Goal: Task Accomplishment & Management: Manage account settings

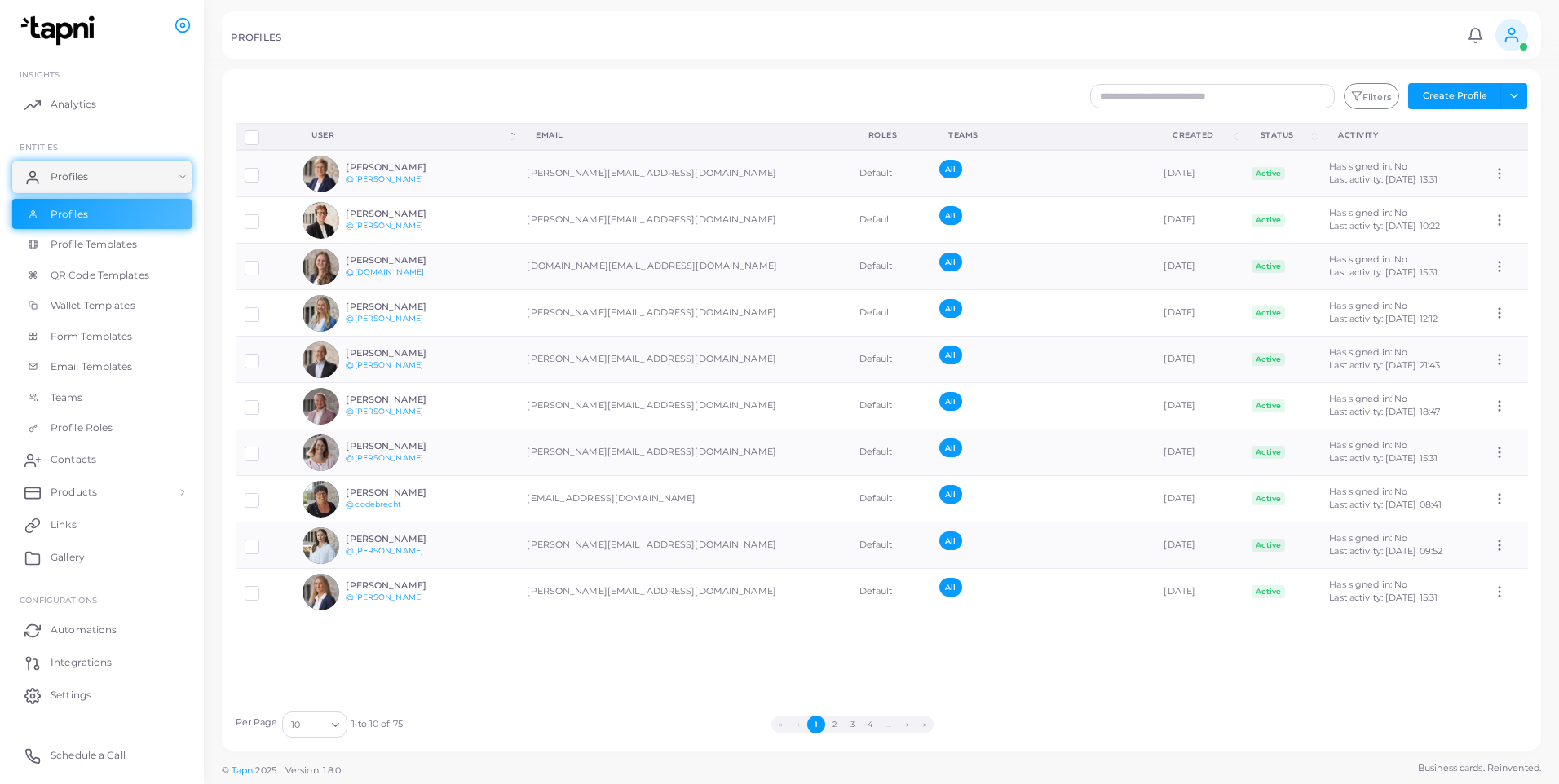
click at [349, 52] on div "PROFILES Notifications 0 New Mark All As Read [PERSON_NAME] ([PERSON_NAME][EMAI…" at bounding box center [881, 35] width 1319 height 48
click at [1216, 94] on input "text" at bounding box center [1212, 95] width 244 height 25
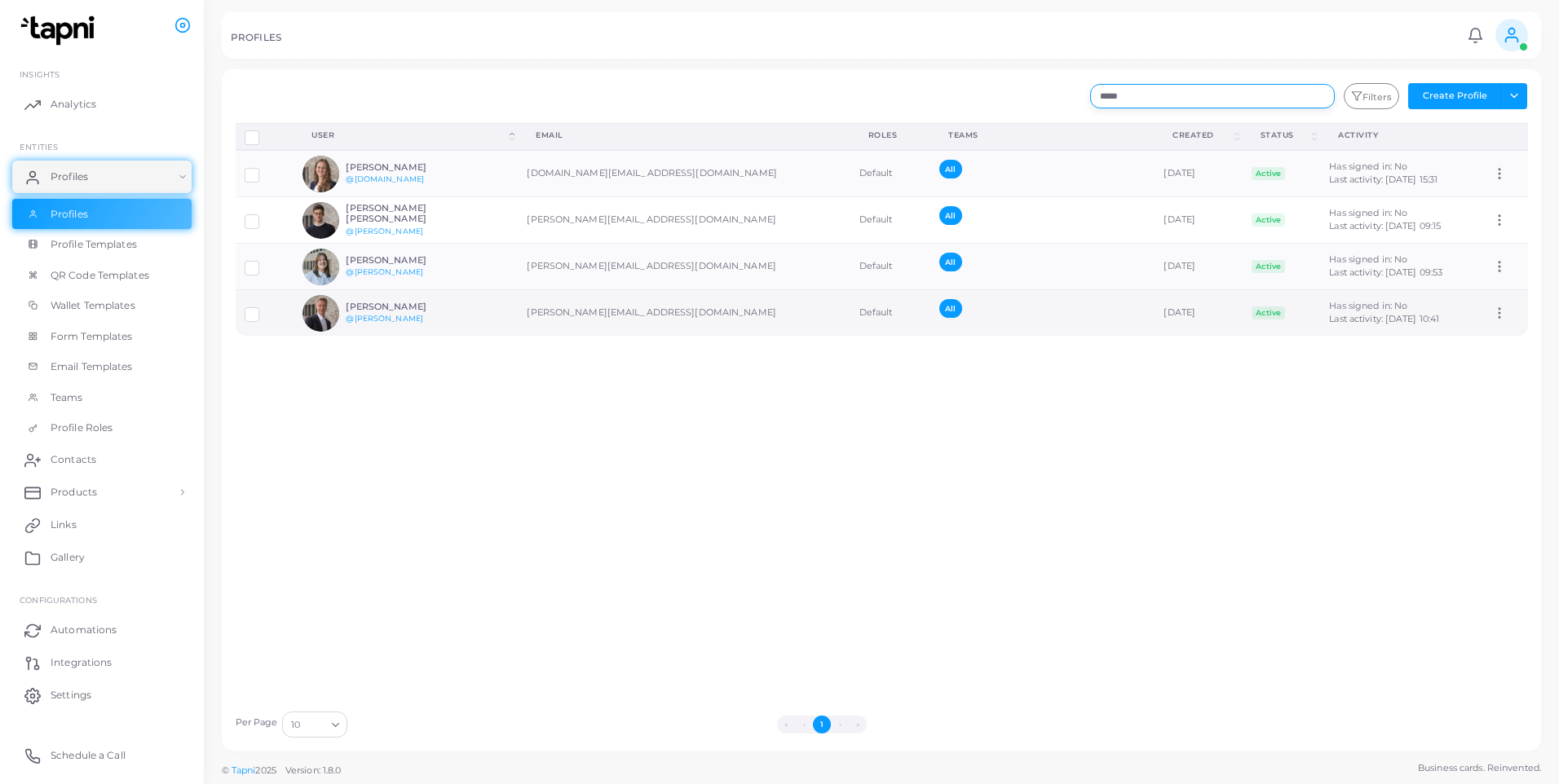
type input "****"
click at [273, 316] on div at bounding box center [264, 313] width 40 height 13
click at [243, 311] on td at bounding box center [265, 313] width 59 height 47
click at [264, 308] on label at bounding box center [264, 308] width 0 height 0
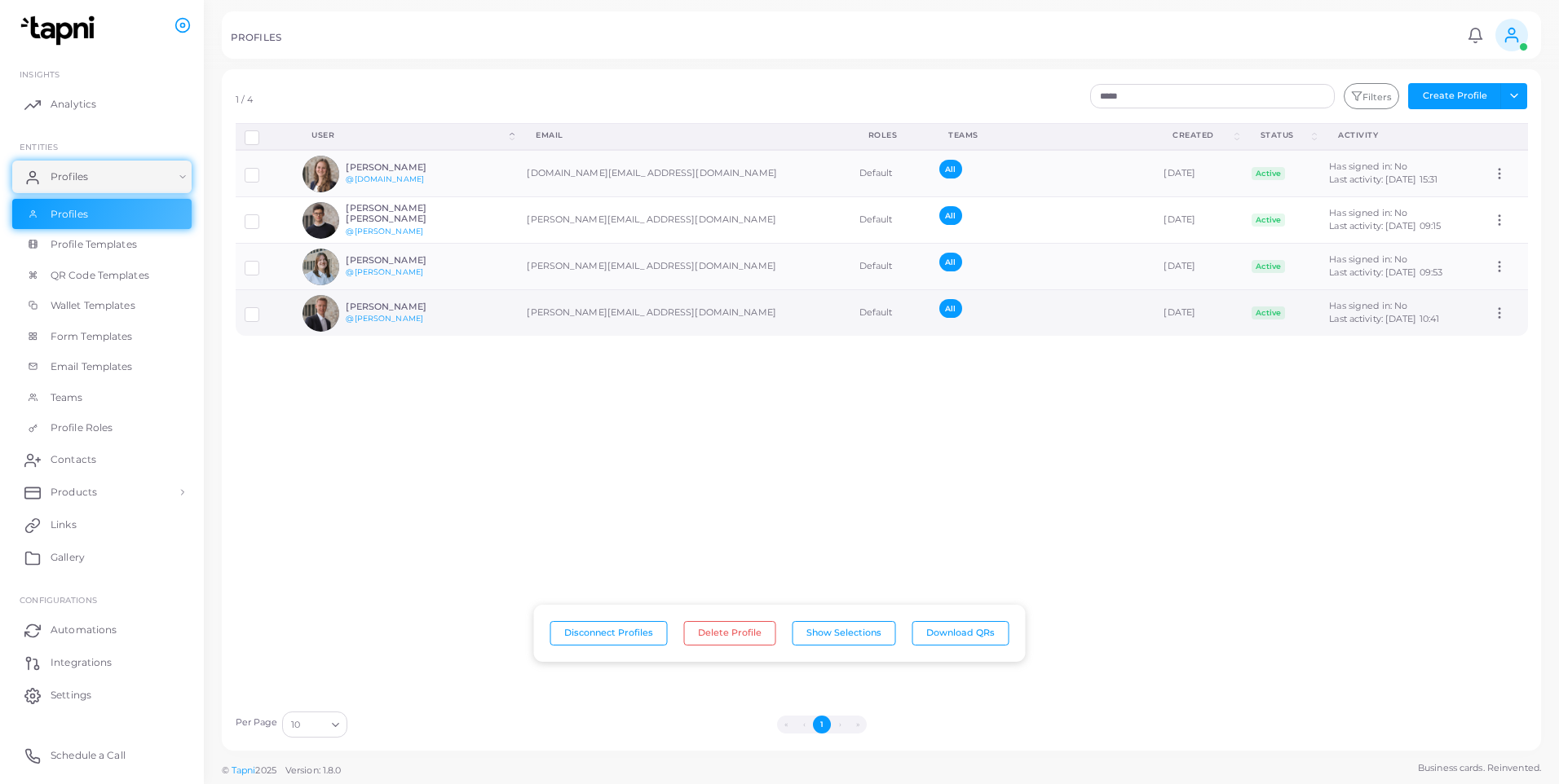
click at [1486, 315] on icon at bounding box center [1499, 313] width 15 height 15
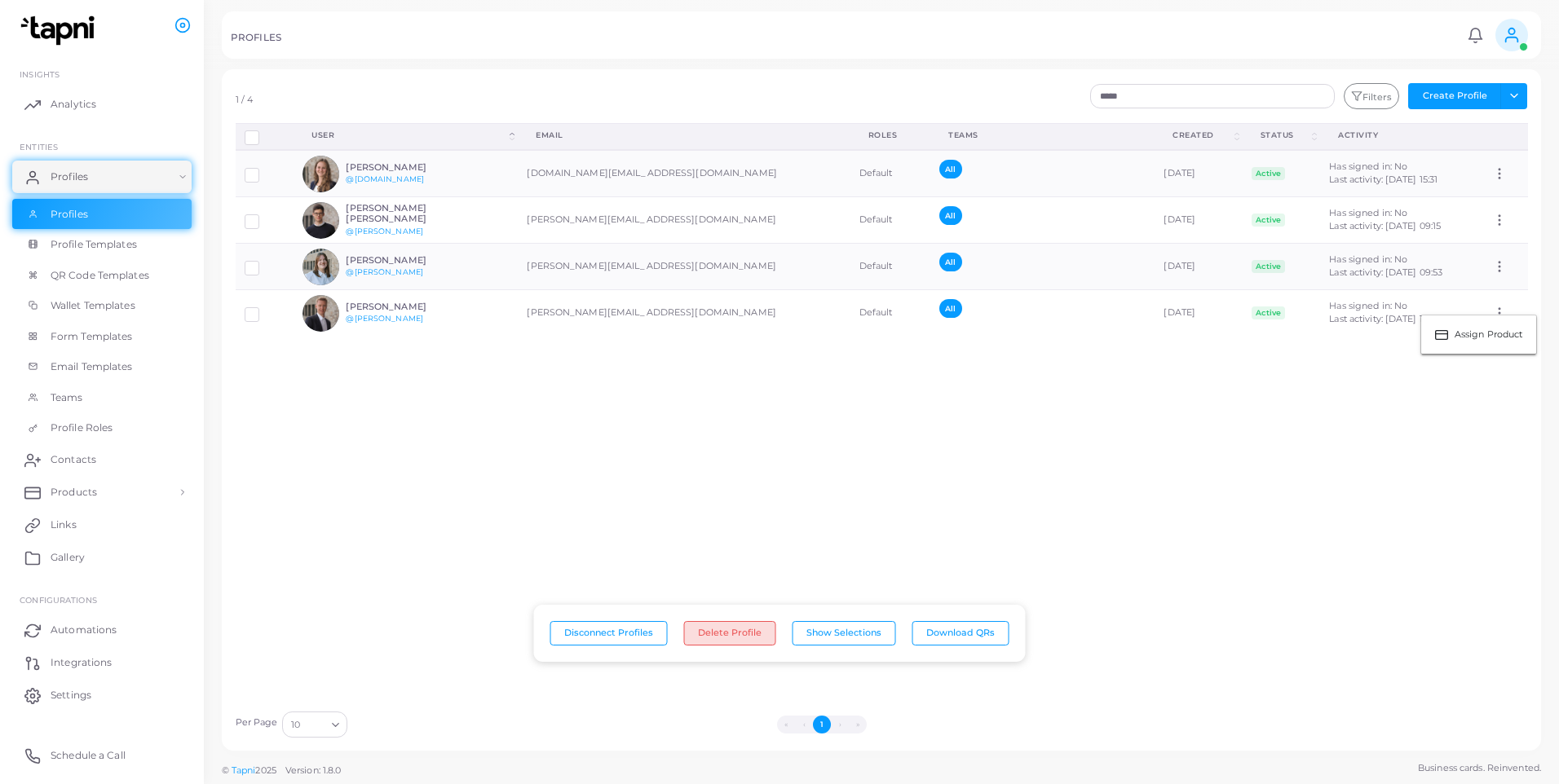
click at [727, 510] on button "Delete Profile" at bounding box center [730, 633] width 92 height 25
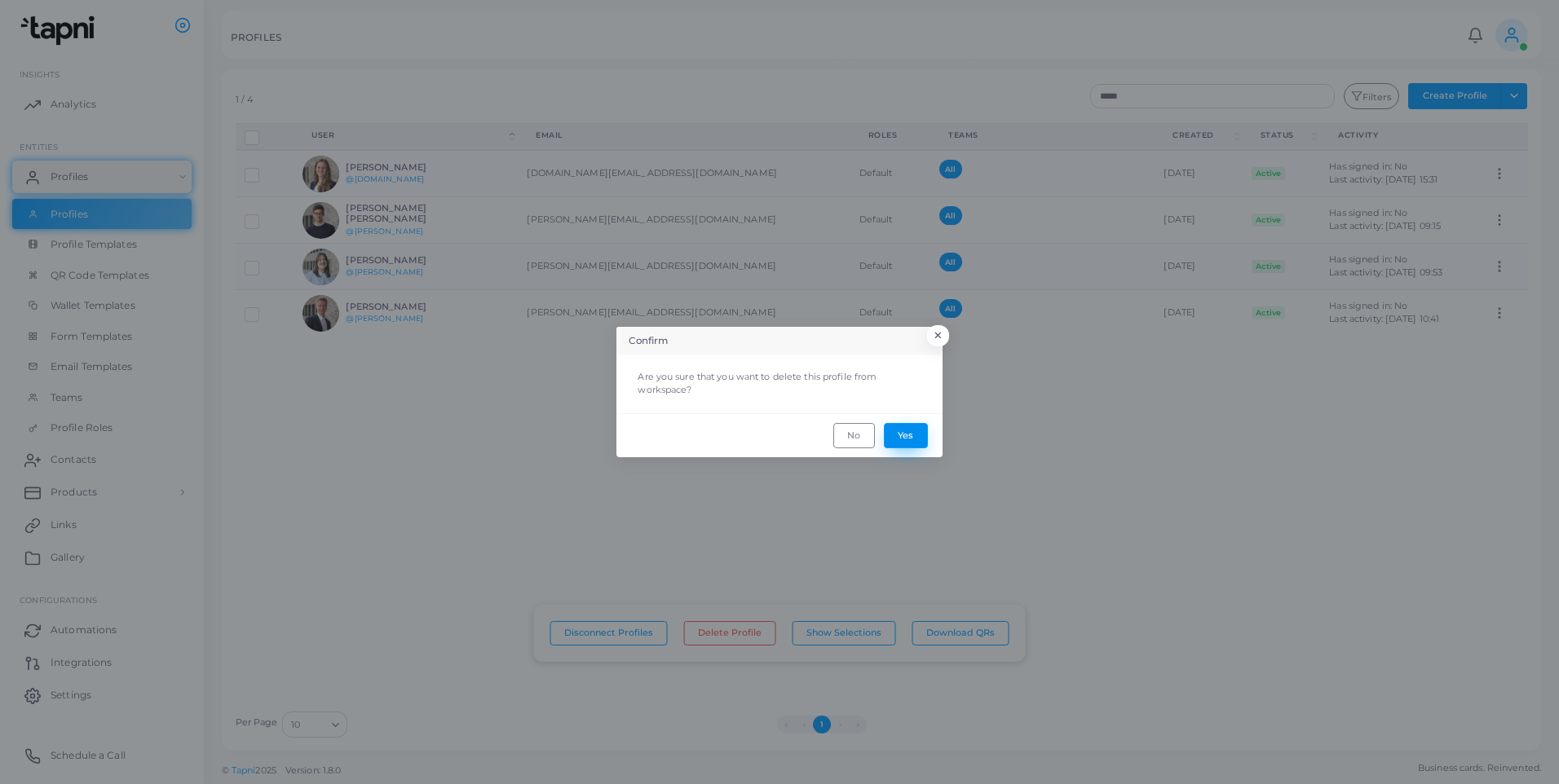
click at [904, 433] on button "Yes" at bounding box center [906, 435] width 44 height 25
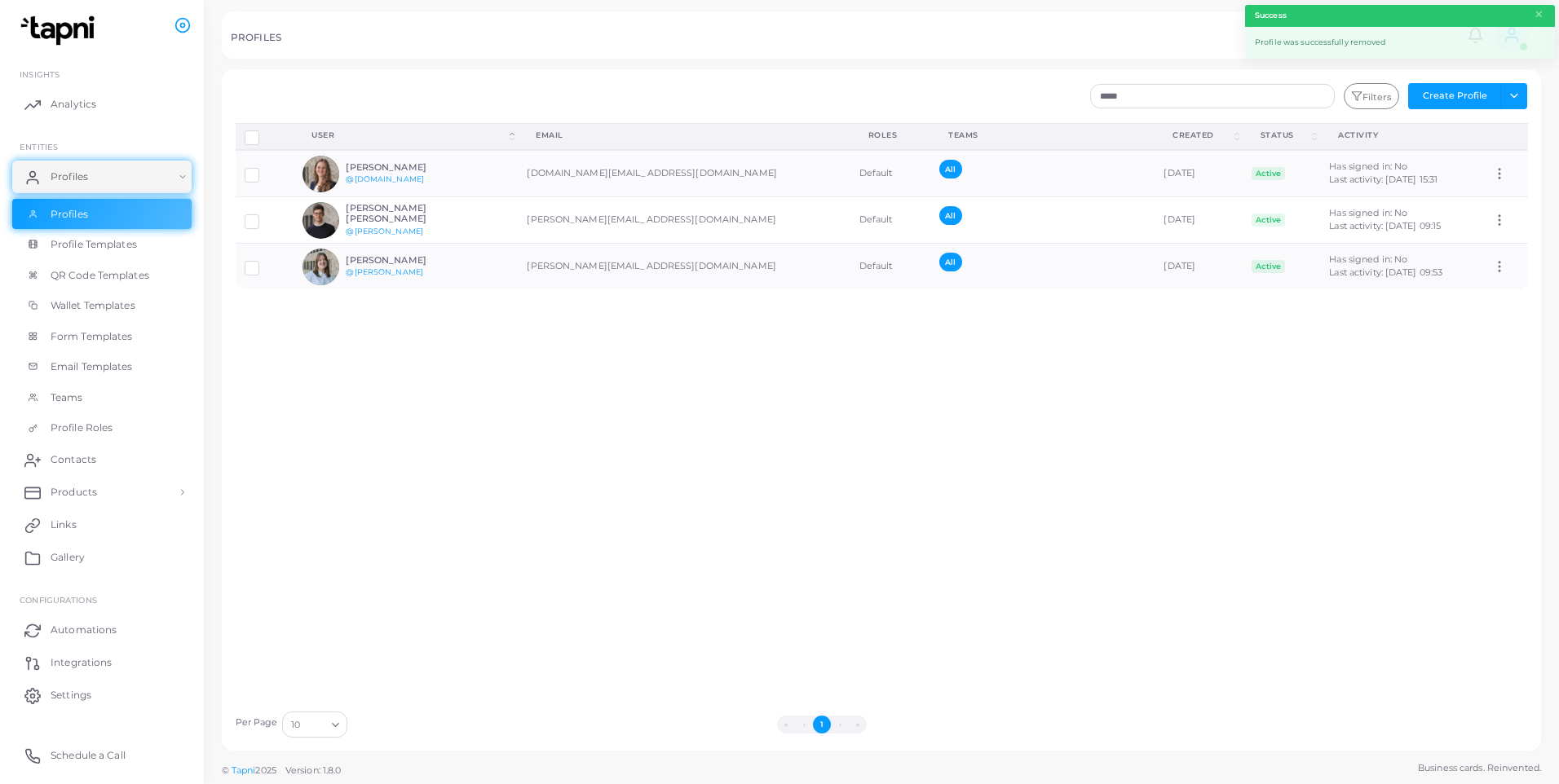
click at [690, 445] on div "Disconnect Profiles Delete Profile Show Selections Download QRs User (Click to …" at bounding box center [881, 412] width 1310 height 579
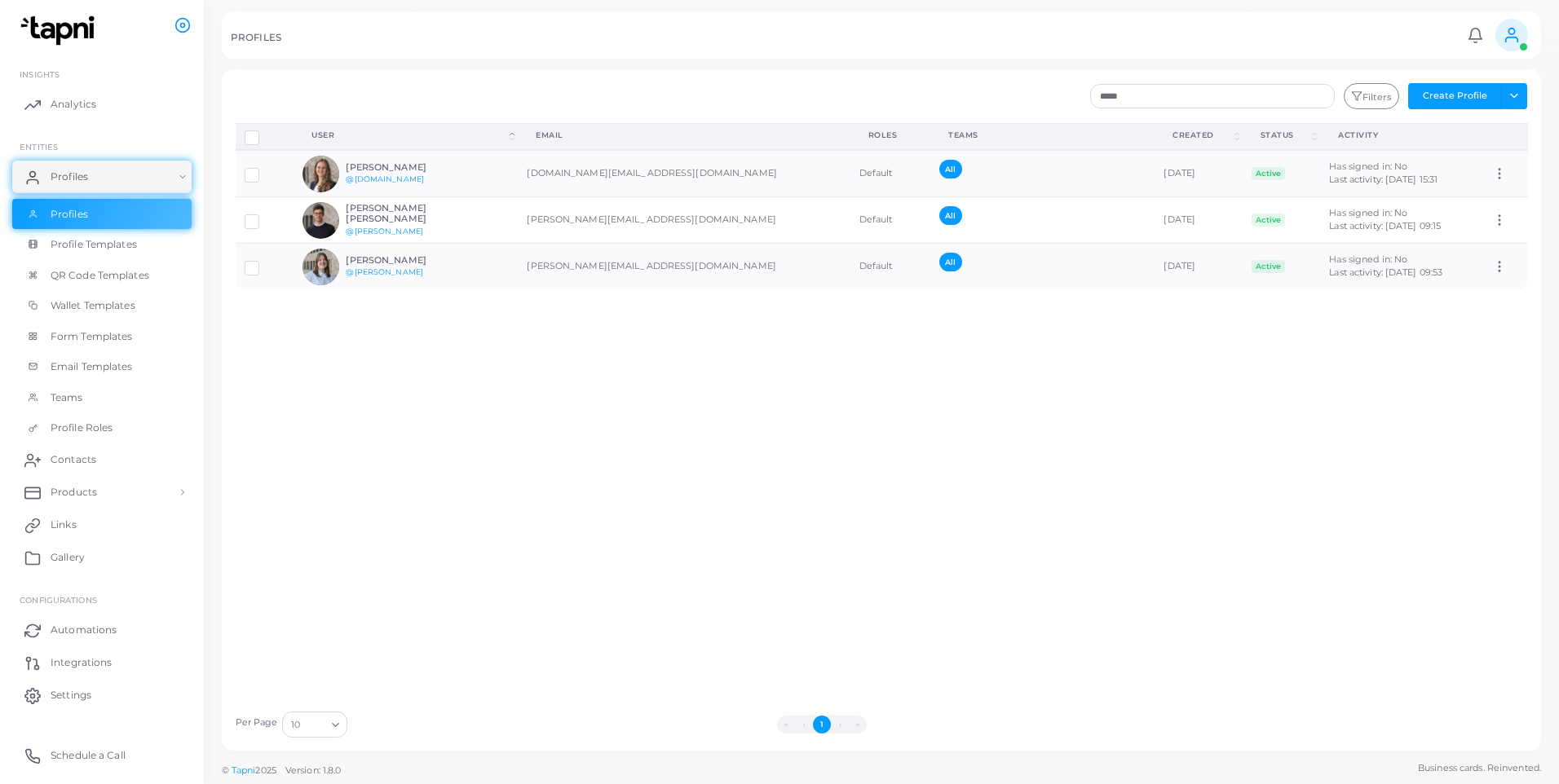
click at [507, 510] on div "Disconnect Profiles Delete Profile Show Selections Download QRs User (Click to …" at bounding box center [881, 412] width 1310 height 579
click at [895, 510] on div "Disconnect Profiles Delete Profile Show Selections Download QRs User (Click to …" at bounding box center [881, 412] width 1310 height 579
click at [1307, 510] on div "Disconnect Profiles Delete Profile Show Selections Download QRs User (Click to …" at bounding box center [881, 412] width 1310 height 579
